Goal: Communication & Community: Participate in discussion

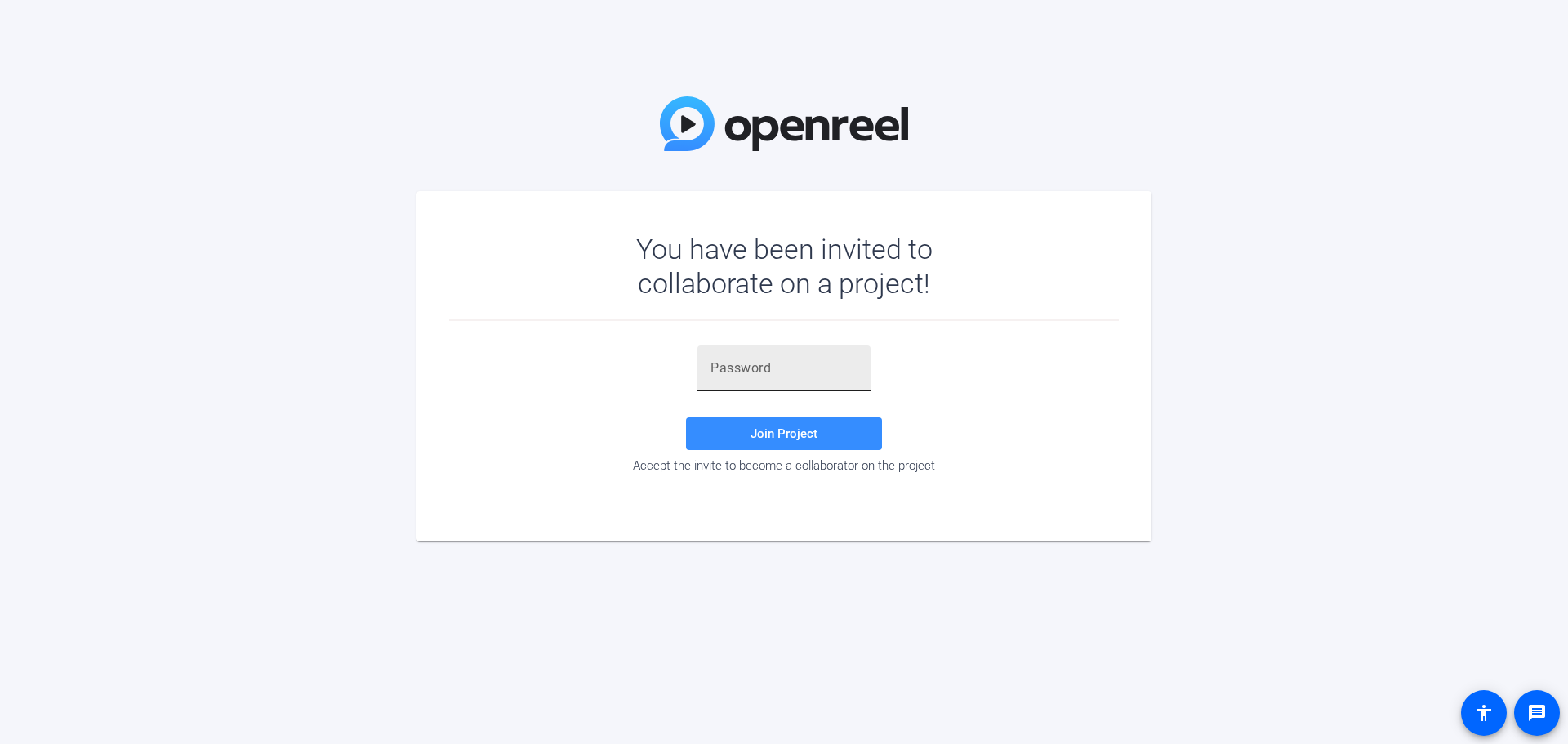
click at [758, 378] on input "text" at bounding box center [784, 369] width 147 height 20
paste input "0w3Z_q"
type input "0w3Z_q"
click at [754, 424] on span at bounding box center [784, 433] width 196 height 39
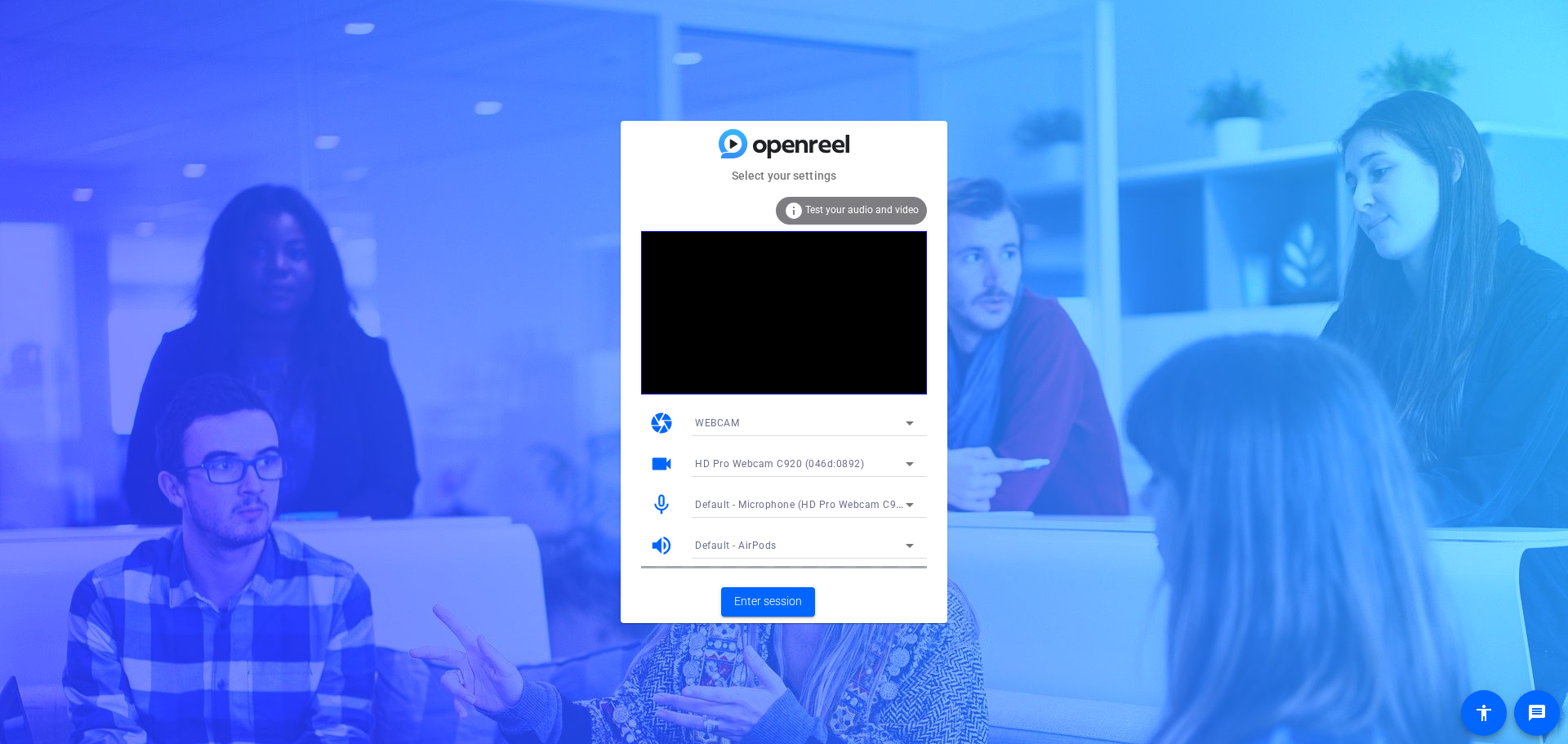
click at [900, 506] on icon at bounding box center [910, 505] width 20 height 20
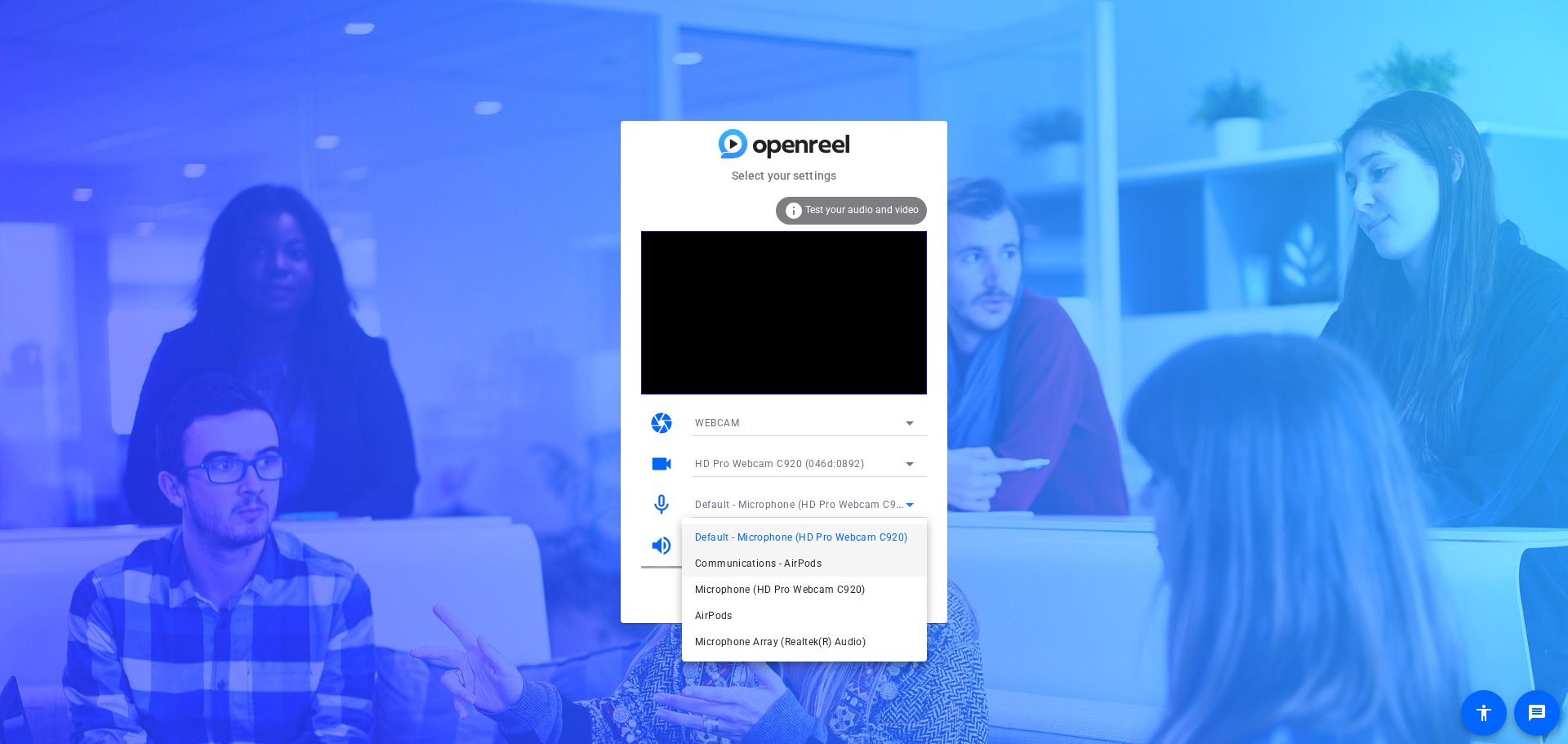
click at [793, 569] on span "Communications - AirPods" at bounding box center [758, 564] width 127 height 20
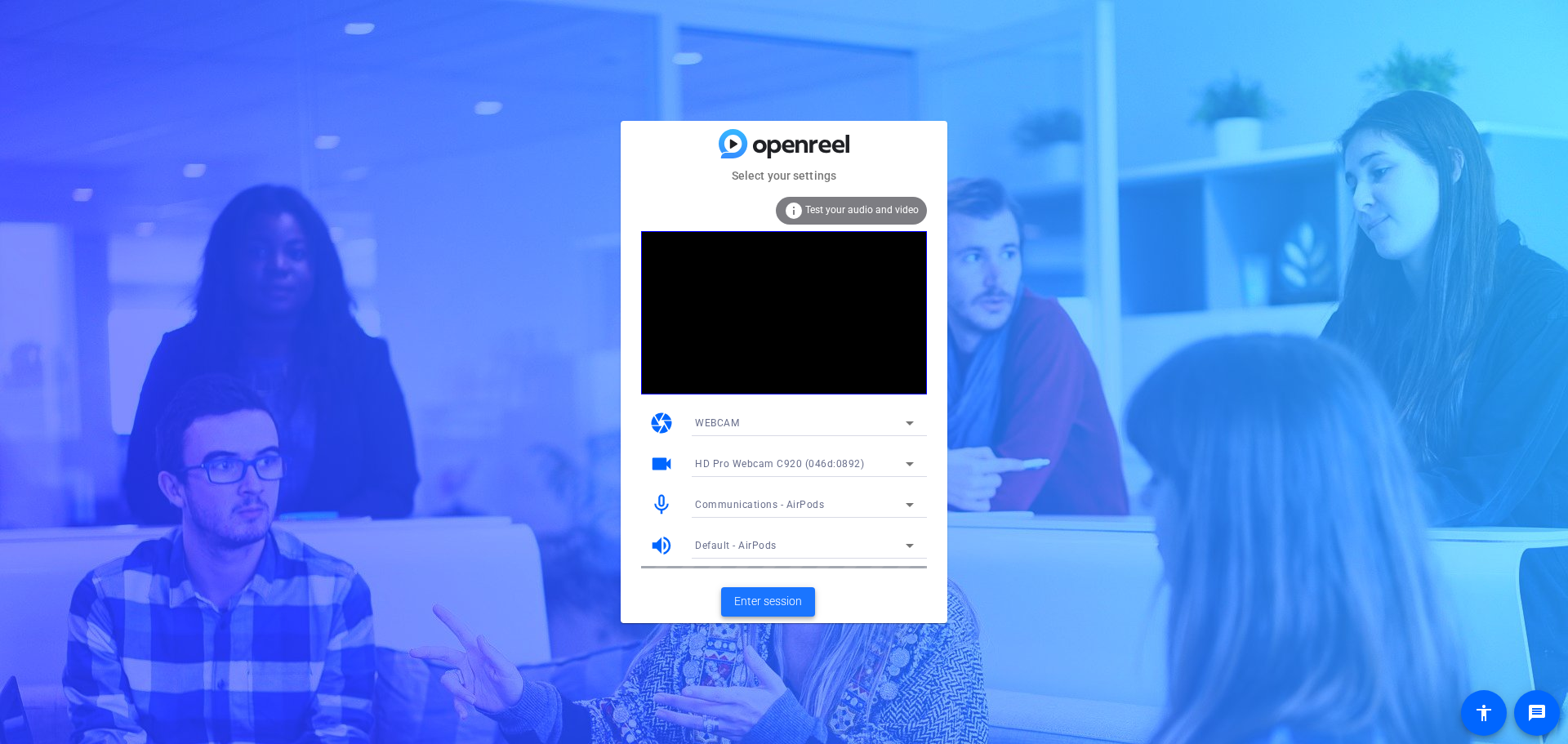
click at [765, 601] on span "Enter session" at bounding box center [767, 601] width 68 height 17
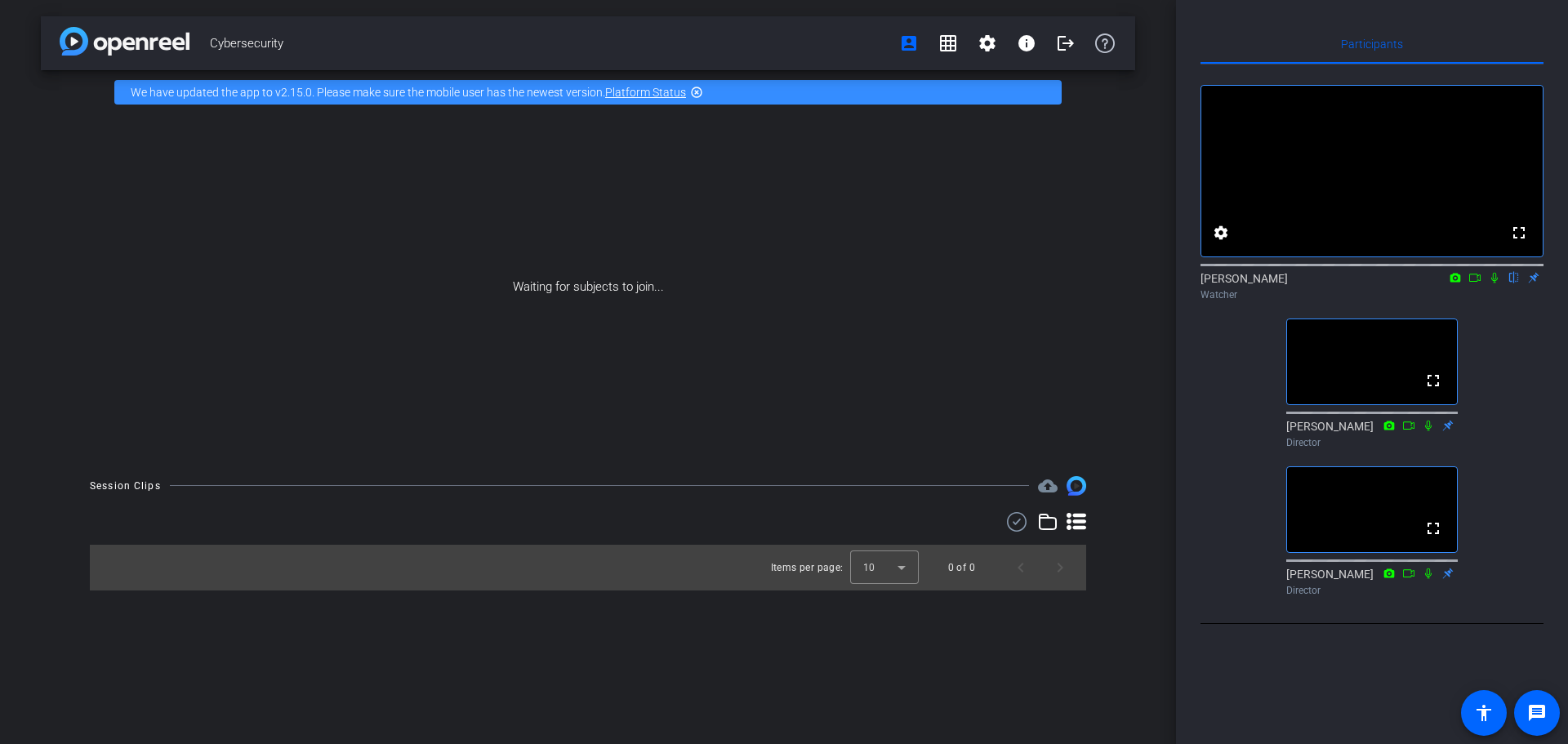
click at [1512, 284] on mat-icon "flip" at bounding box center [1515, 277] width 20 height 14
click at [1511, 284] on mat-icon "flip" at bounding box center [1515, 277] width 20 height 14
click at [1219, 242] on mat-icon "settings" at bounding box center [1221, 233] width 20 height 20
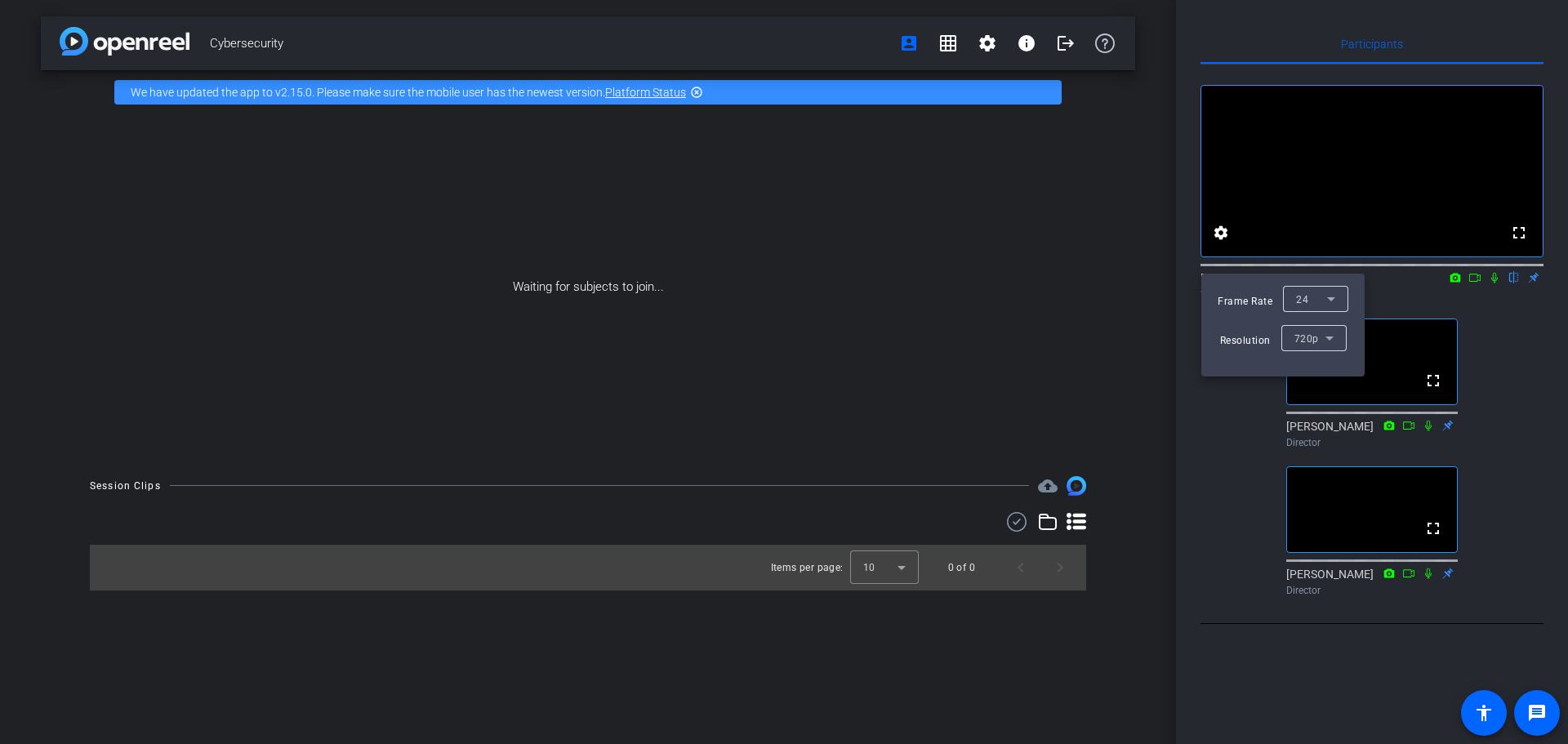
click at [1453, 298] on div at bounding box center [784, 372] width 1568 height 744
click at [1221, 251] on div at bounding box center [784, 372] width 1568 height 744
click at [1209, 479] on div at bounding box center [784, 372] width 1568 height 744
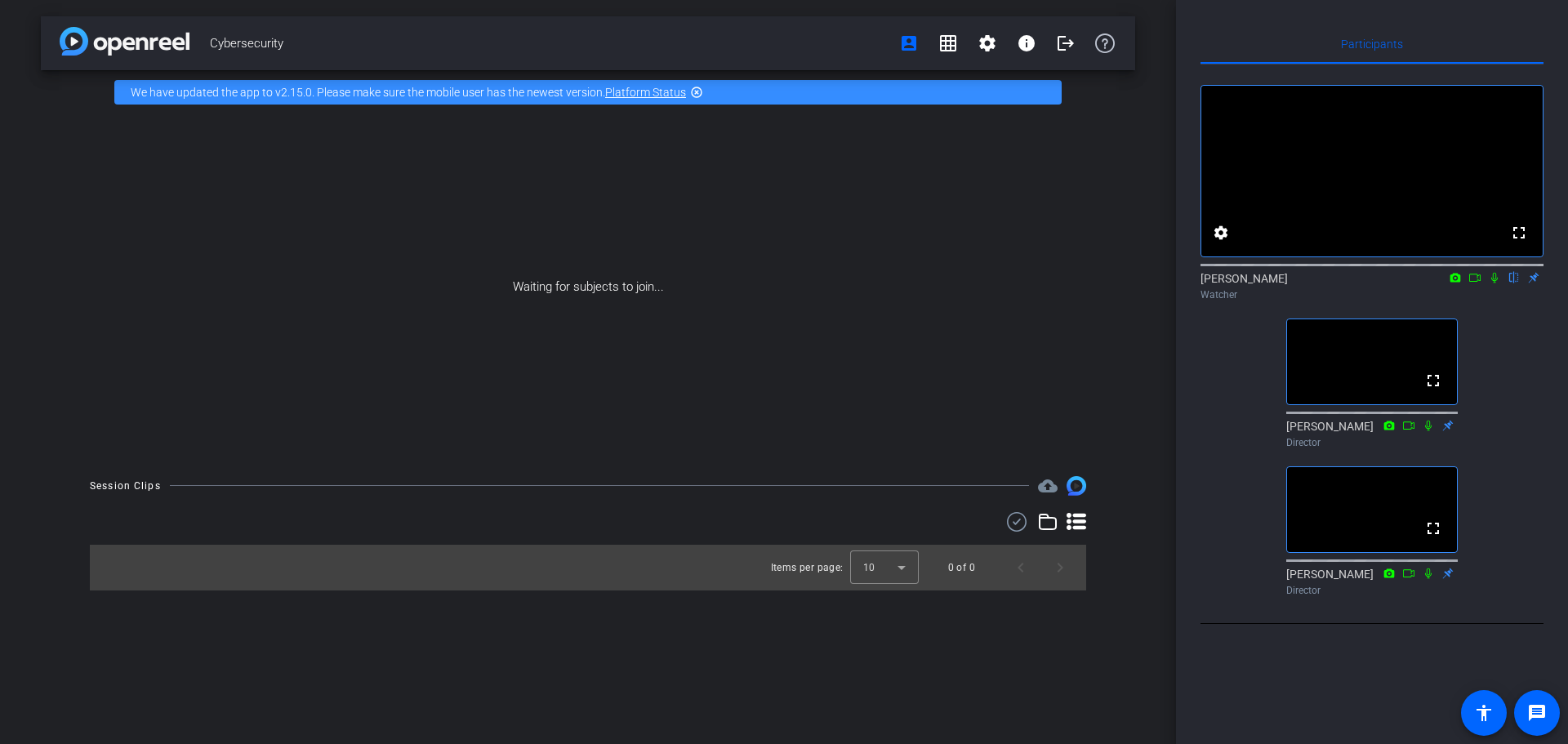
click at [1468, 285] on mat-icon at bounding box center [1475, 278] width 20 height 14
click at [1517, 284] on icon at bounding box center [1514, 278] width 13 height 12
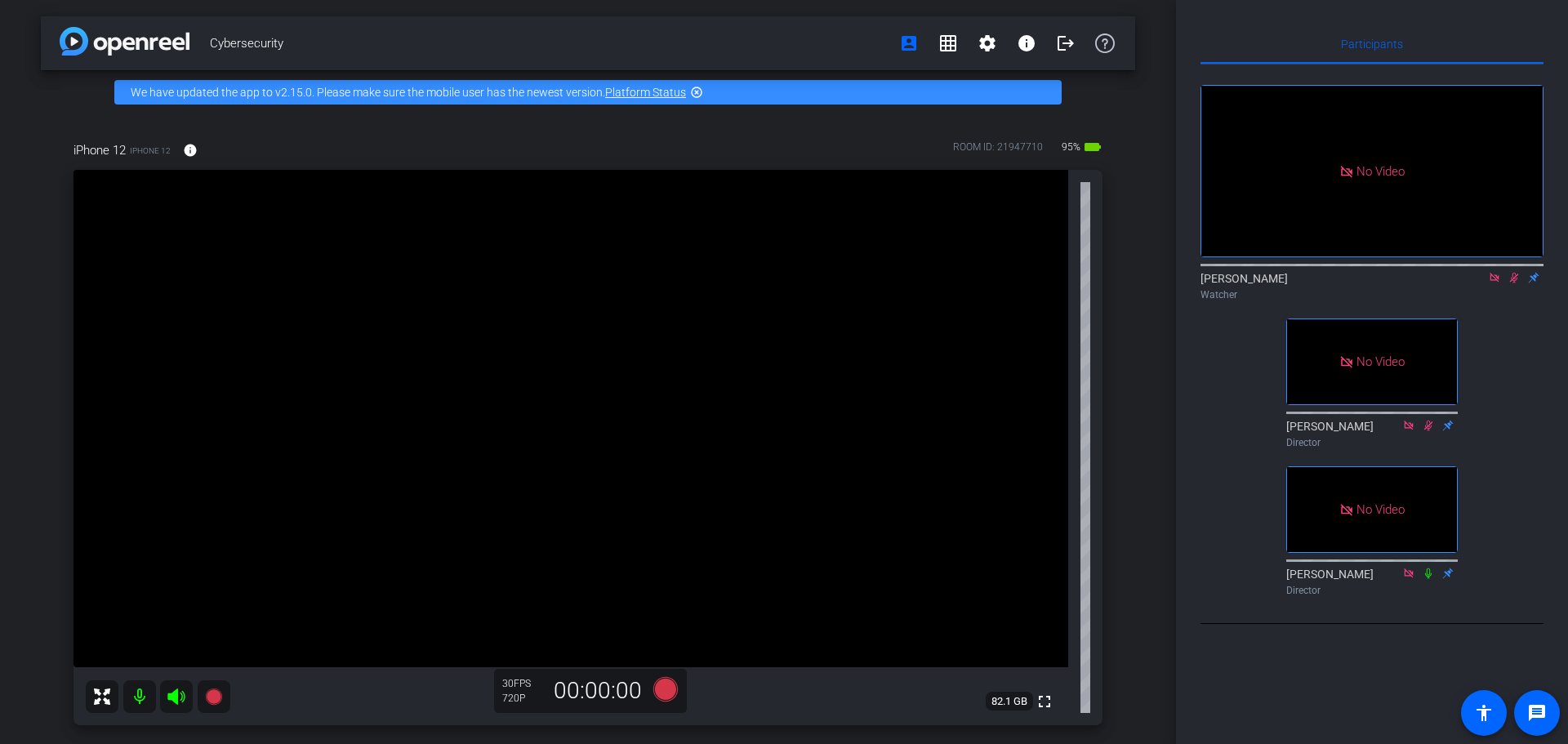
click at [1515, 284] on icon at bounding box center [1514, 278] width 13 height 12
click at [1493, 284] on icon at bounding box center [1495, 278] width 13 height 12
click at [1222, 242] on mat-icon "settings" at bounding box center [1221, 233] width 20 height 20
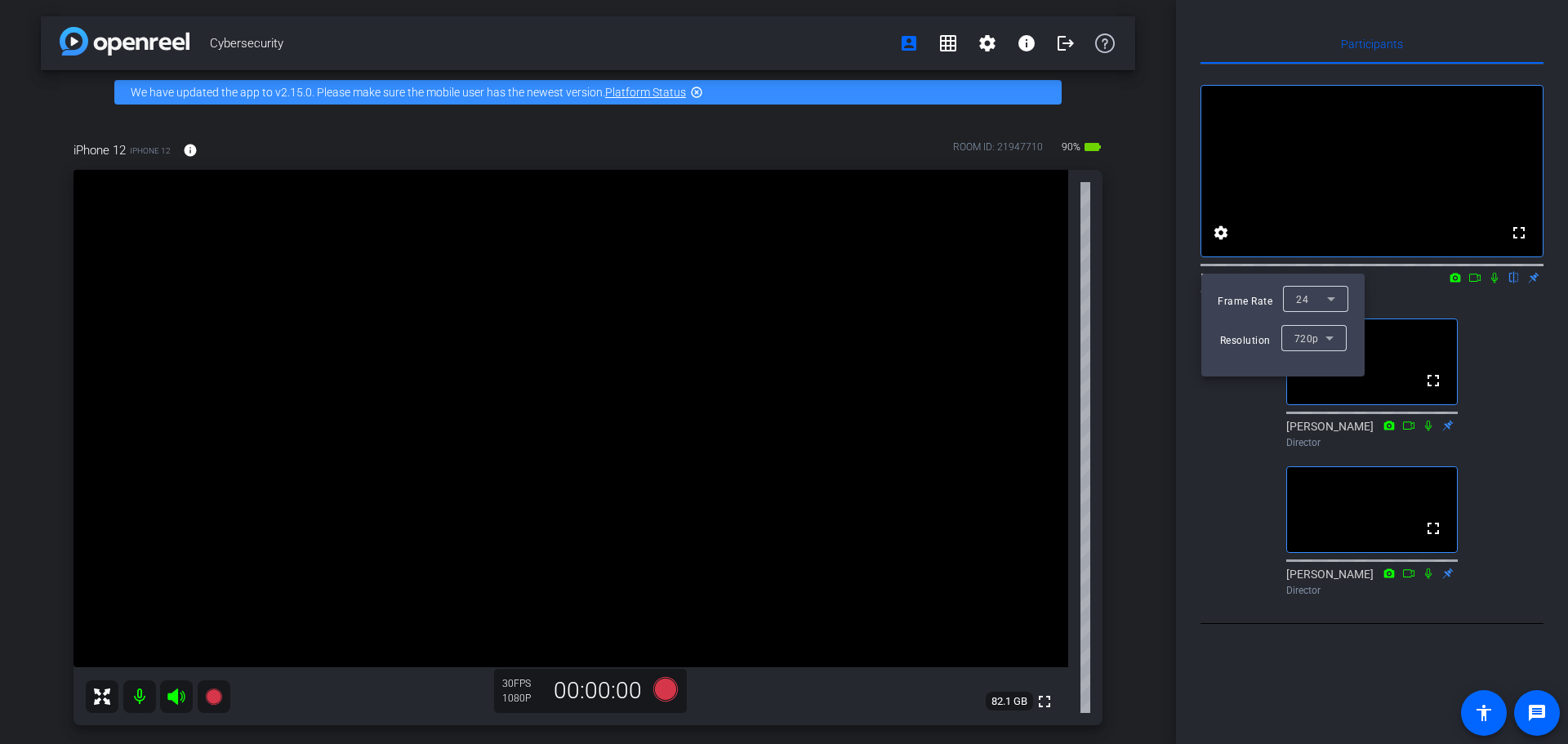
click at [1223, 481] on div at bounding box center [784, 372] width 1568 height 744
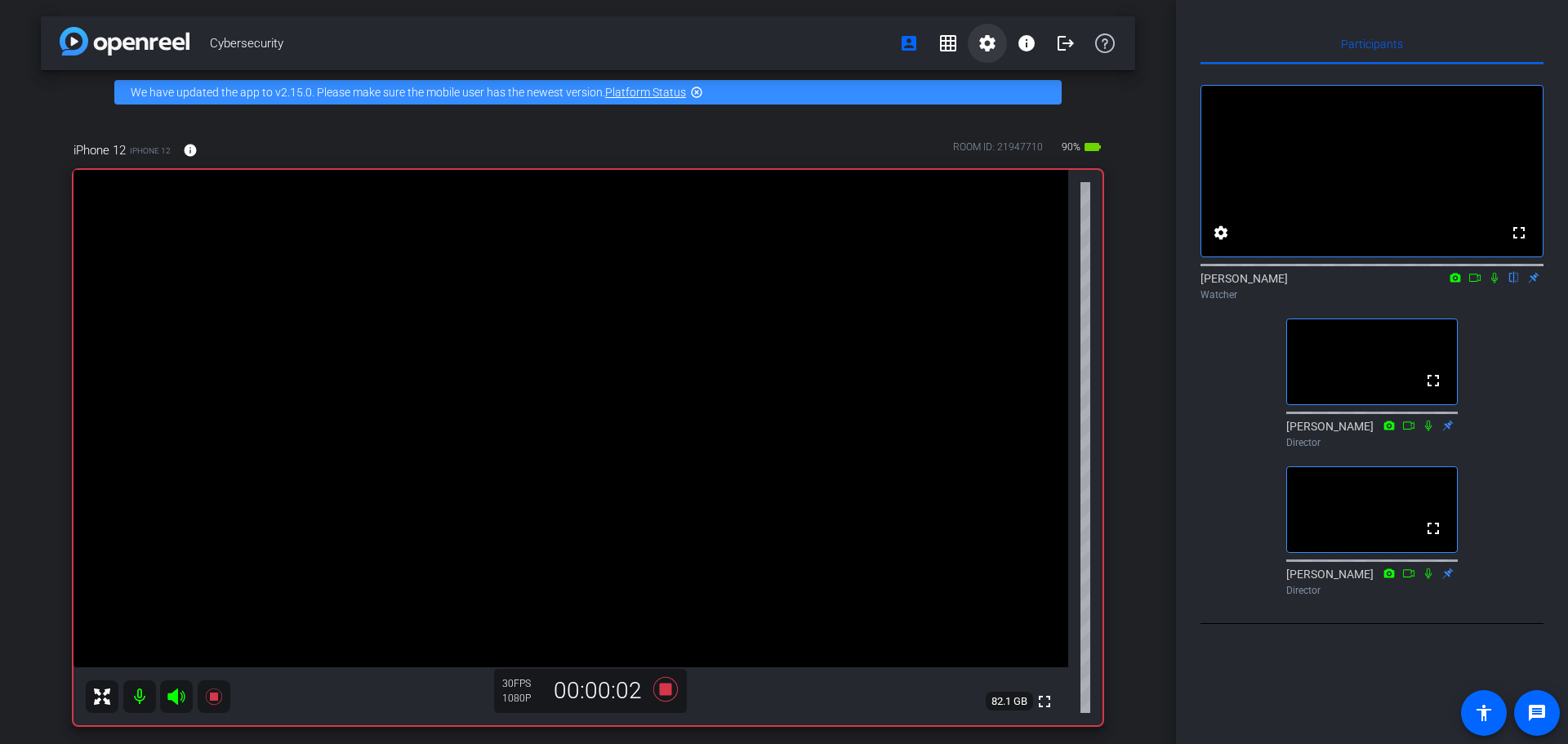
click at [983, 40] on mat-icon "settings" at bounding box center [988, 43] width 20 height 20
click at [1157, 57] on div at bounding box center [784, 372] width 1568 height 744
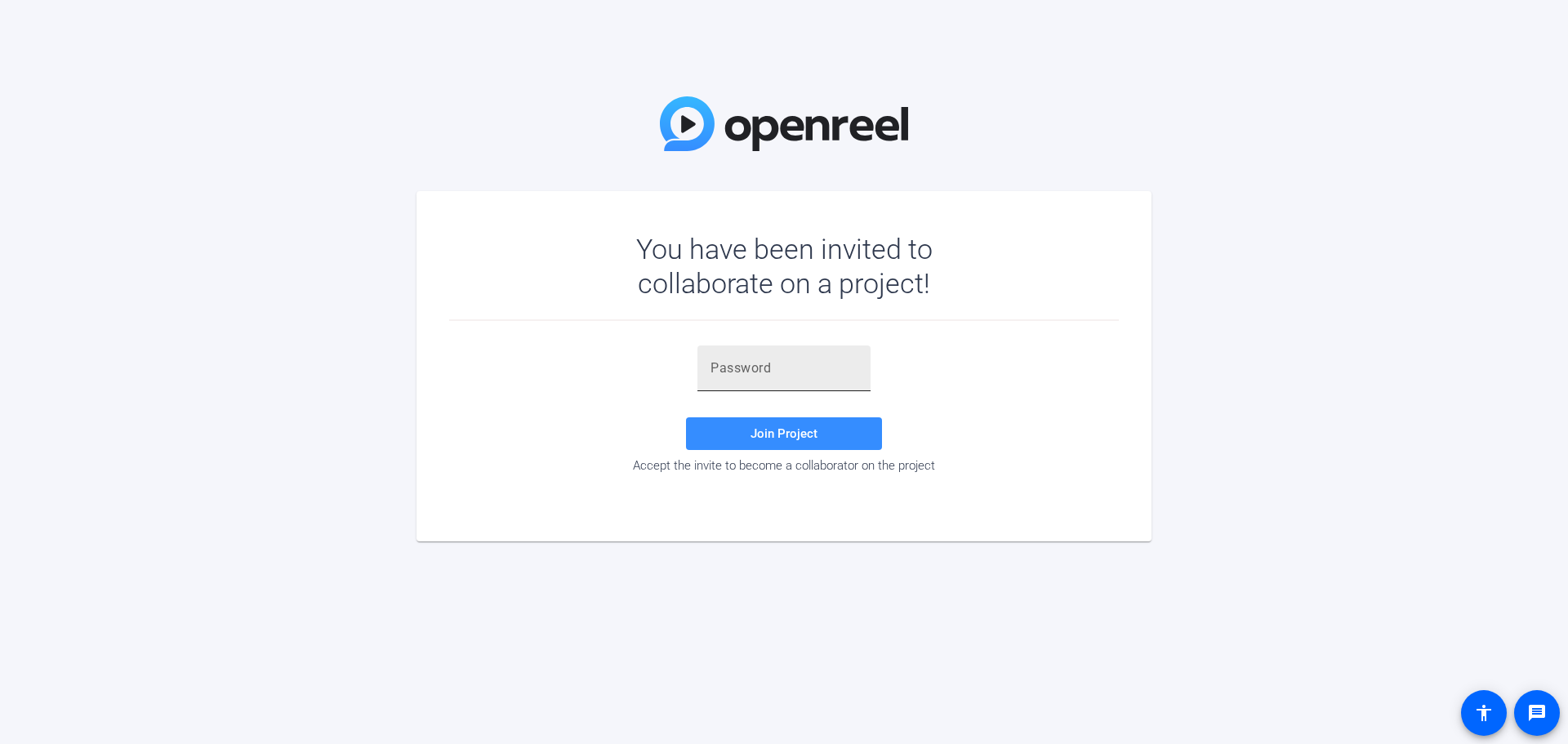
click at [767, 371] on input "text" at bounding box center [784, 369] width 147 height 20
paste input "0w3Z_q"
type input "0w3Z_q"
click at [774, 422] on span at bounding box center [784, 433] width 196 height 39
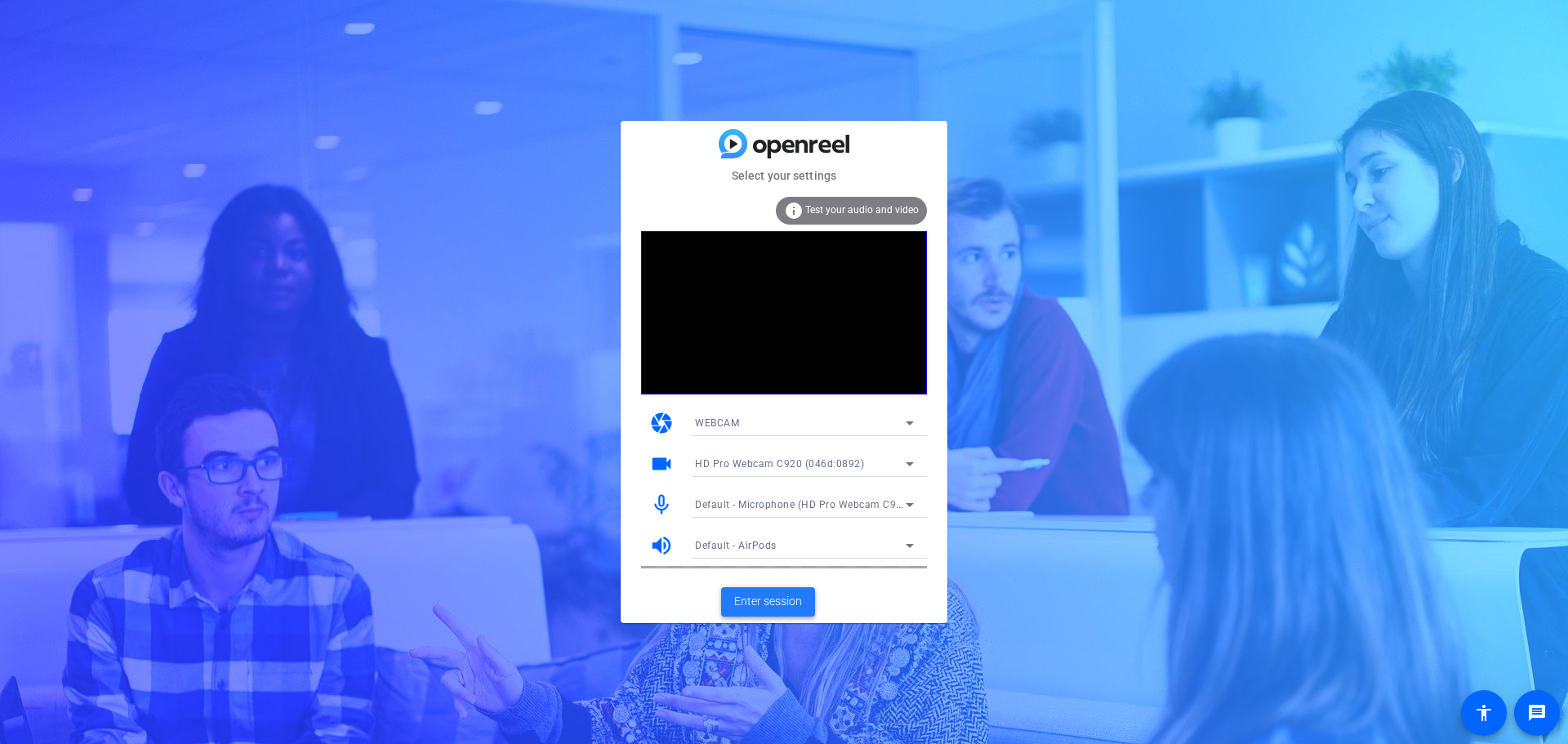
click at [769, 602] on span "Enter session" at bounding box center [767, 601] width 68 height 17
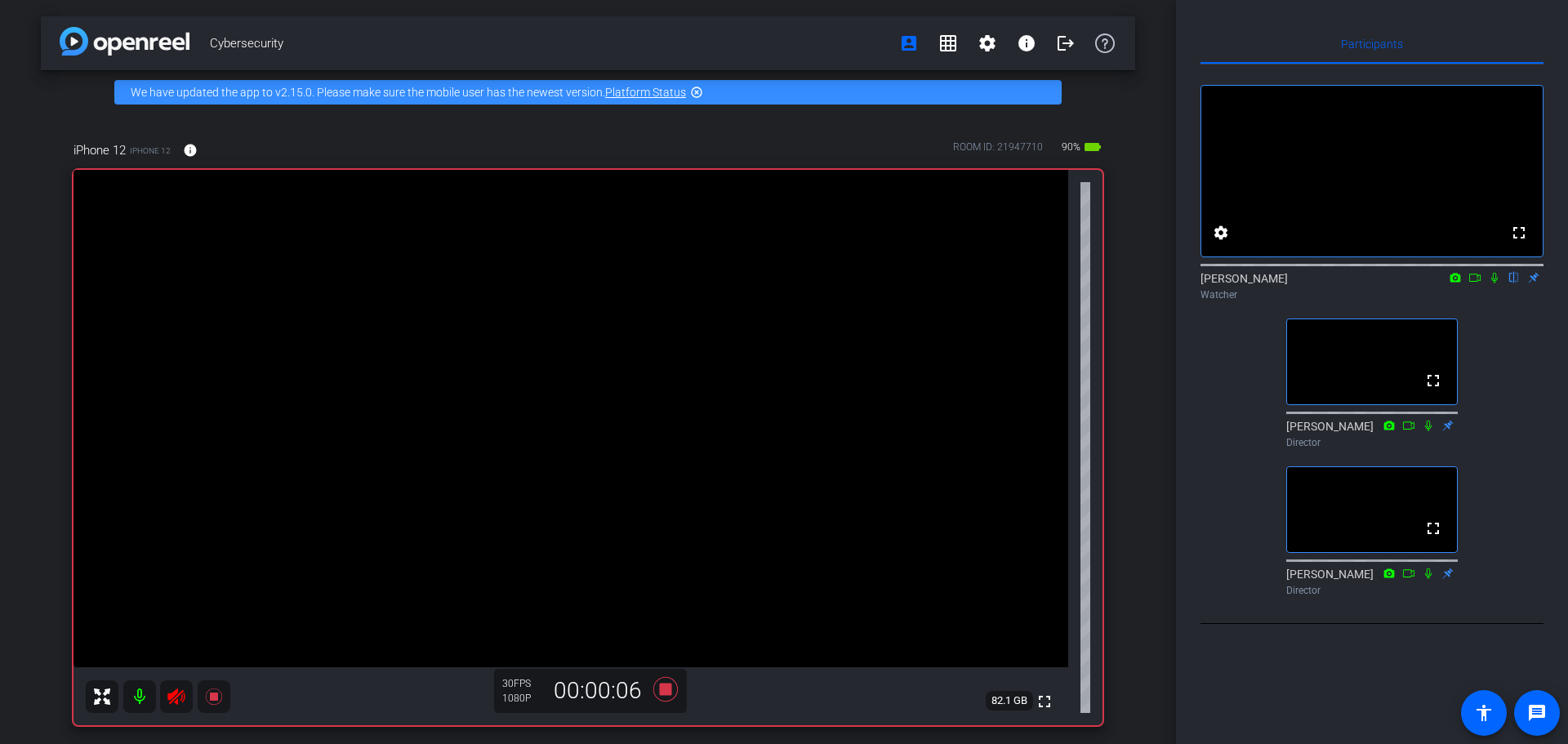
click at [1496, 284] on icon at bounding box center [1495, 278] width 13 height 12
click at [1489, 284] on icon at bounding box center [1495, 278] width 13 height 12
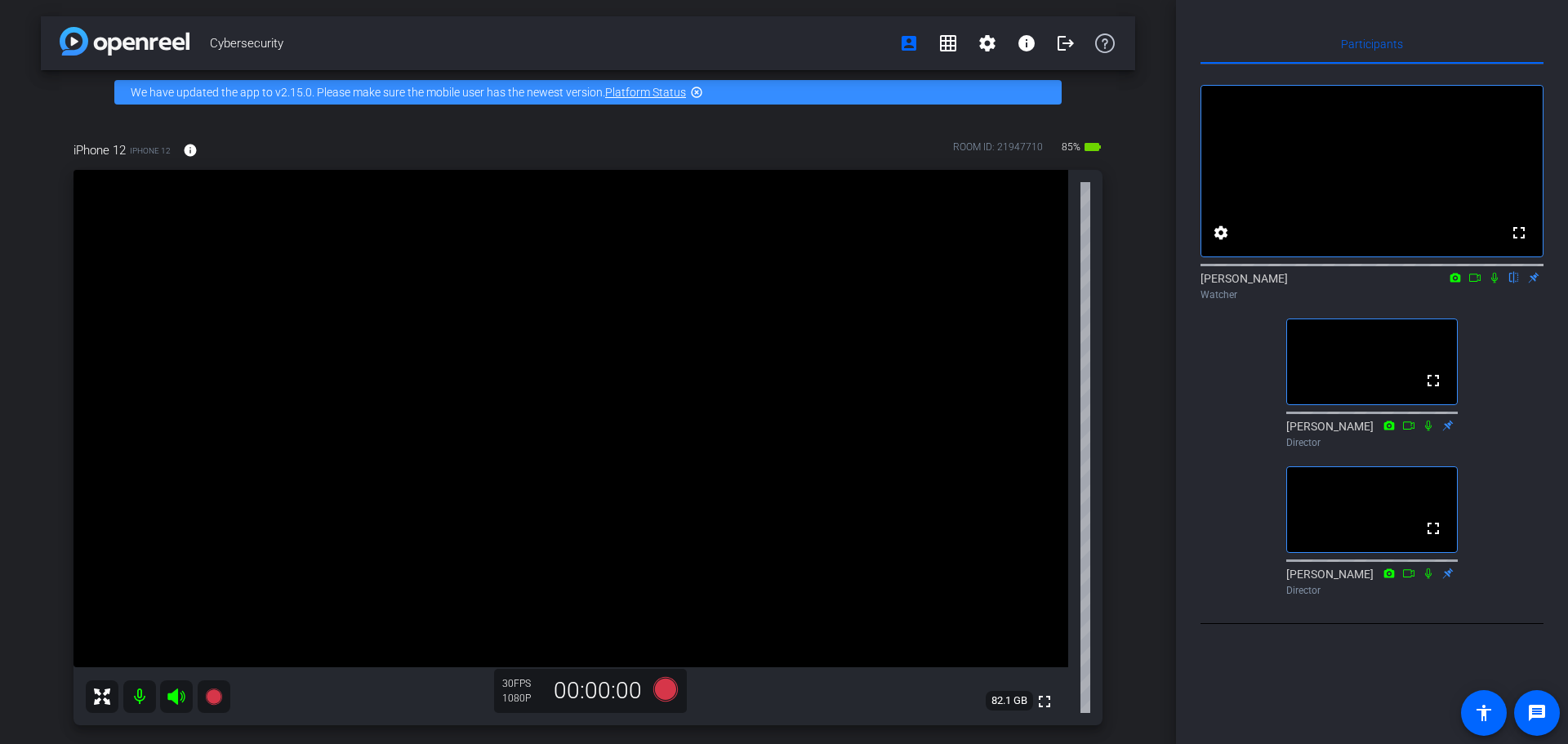
click at [1494, 284] on icon at bounding box center [1495, 278] width 13 height 12
